Goal: Task Accomplishment & Management: Use online tool/utility

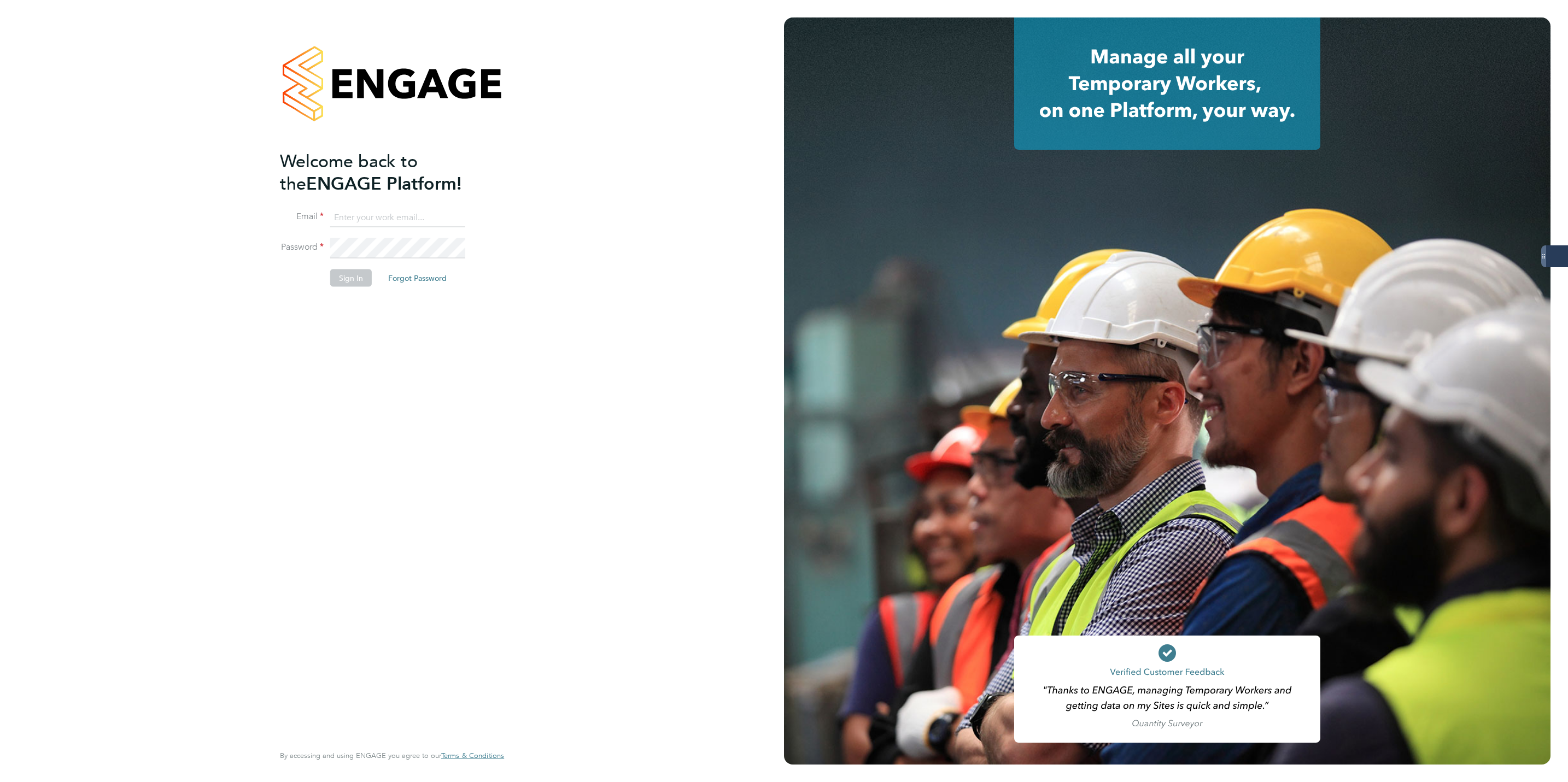
type input "Lewis.hodson@servicecare.org.uk"
click at [351, 270] on button "Sign In" at bounding box center [351, 278] width 42 height 18
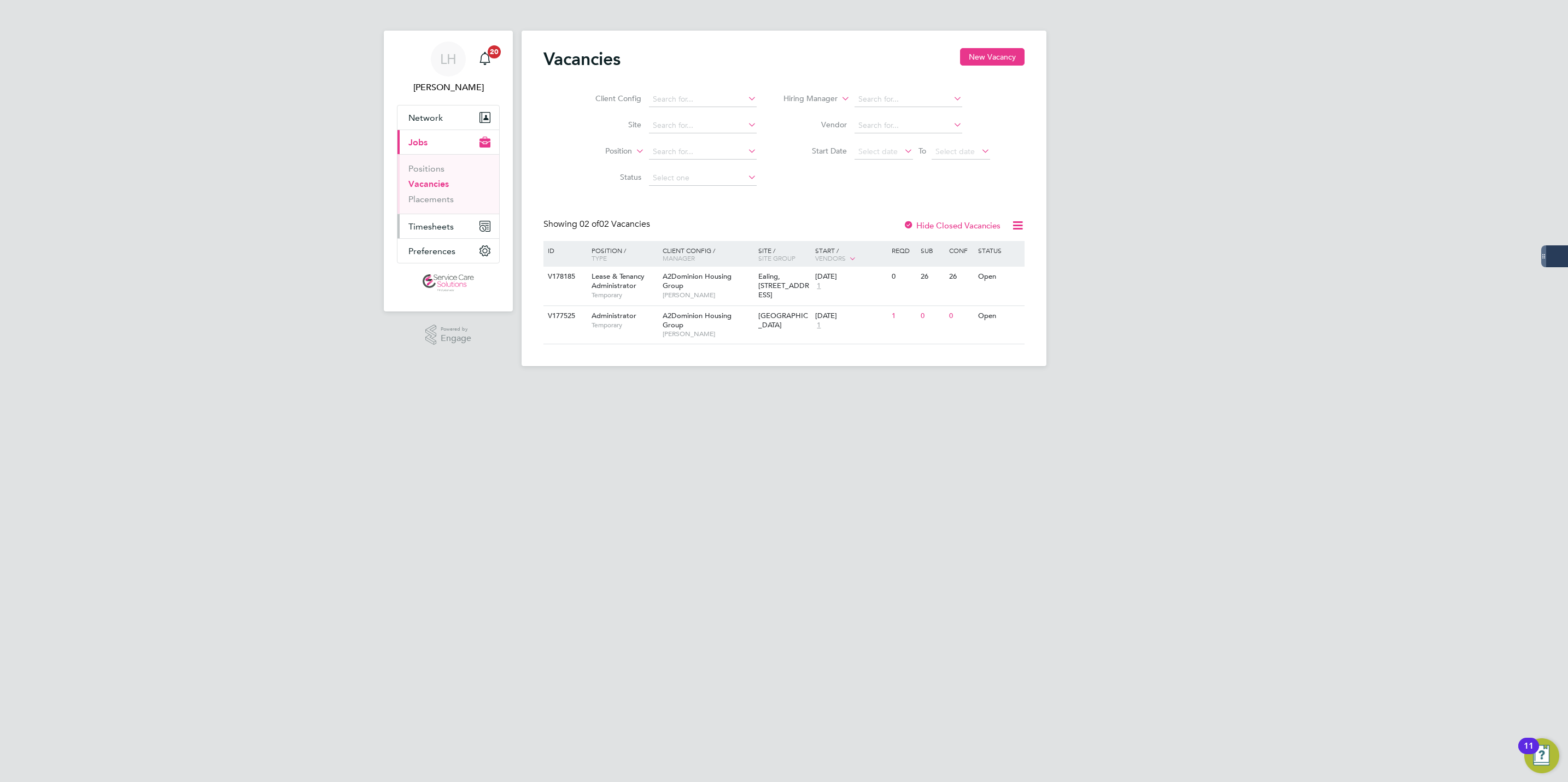
click at [417, 218] on button "Timesheets" at bounding box center [448, 227] width 102 height 24
click at [441, 191] on link "Timesheets" at bounding box center [432, 193] width 46 height 10
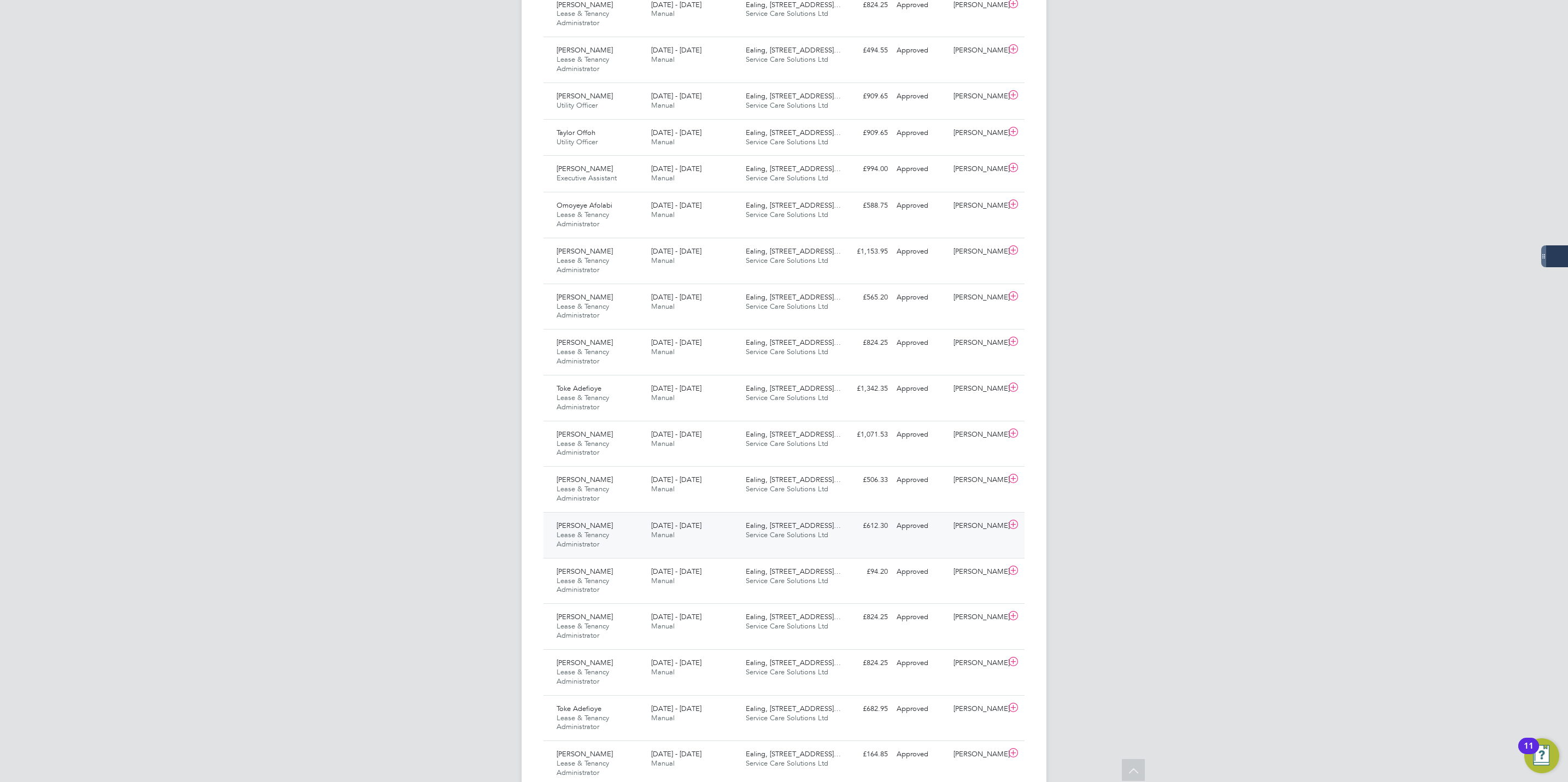
click at [638, 530] on div "[PERSON_NAME] Lease & Tenancy Administrator [DATE] - [DATE]" at bounding box center [600, 536] width 95 height 37
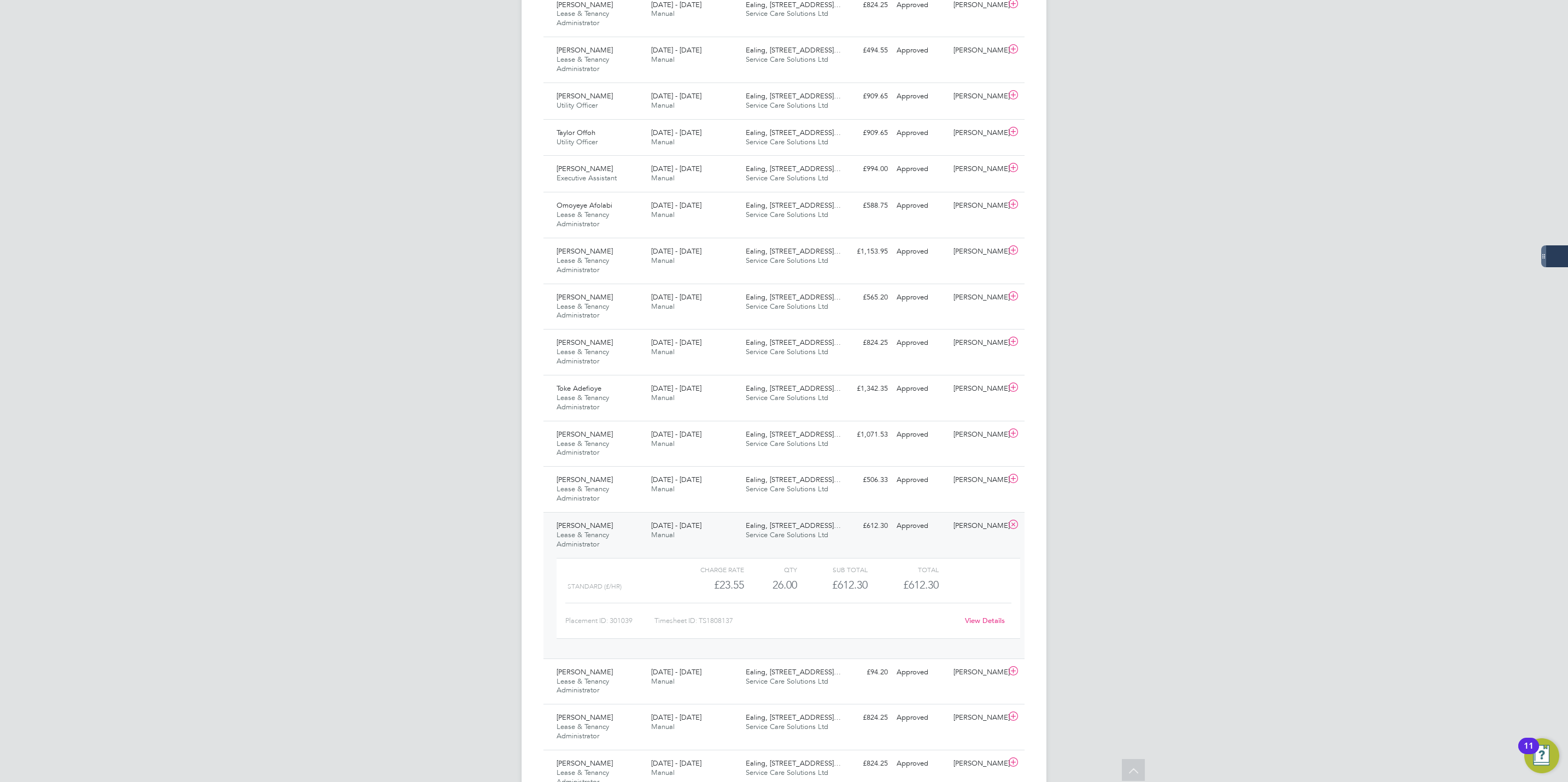
click at [993, 630] on div "View Details" at bounding box center [985, 622] width 53 height 18
click at [993, 626] on link "View Details" at bounding box center [985, 620] width 40 height 9
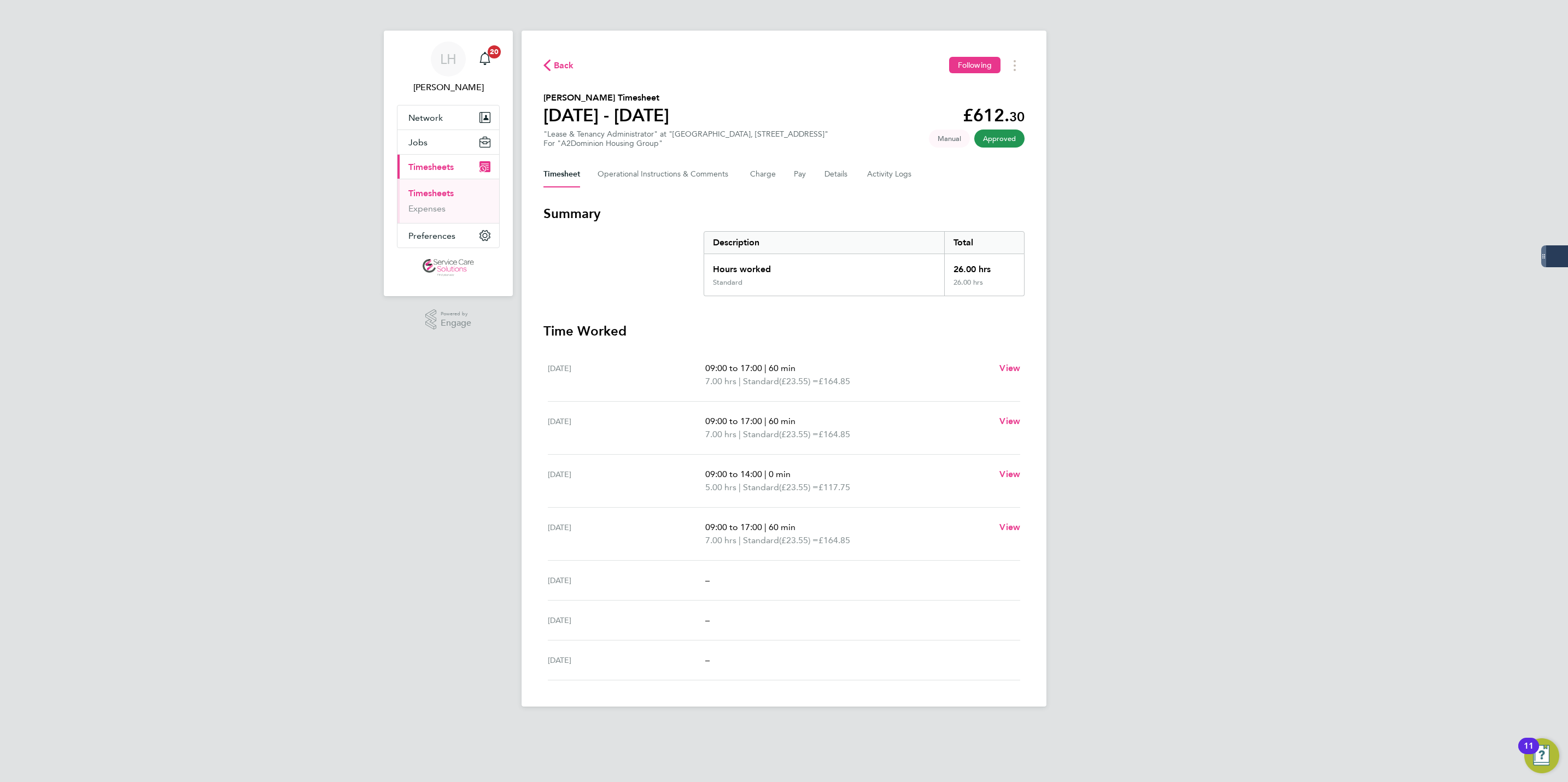
click at [1339, 466] on div "LH Lewis Hodson Notifications 20 Applications: Network Businesses Sites Workers…" at bounding box center [784, 362] width 1568 height 725
drag, startPoint x: 679, startPoint y: 479, endPoint x: 741, endPoint y: 477, distance: 62.0
click at [741, 477] on div "Wed 20 Aug 09:00 to 14:00 | 0 min 5.00 hrs | Standard (£23.55) = £117.75 View" at bounding box center [783, 482] width 472 height 53
drag, startPoint x: 741, startPoint y: 477, endPoint x: 863, endPoint y: 468, distance: 122.3
click at [863, 468] on p "09:00 to 14:00 | 0 min" at bounding box center [848, 474] width 285 height 13
